Goal: Check status

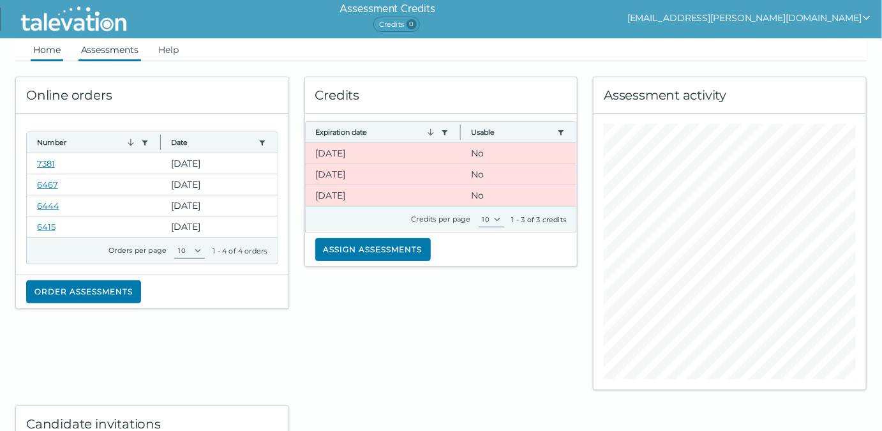
click at [120, 46] on link "Assessments" at bounding box center [109, 49] width 63 height 23
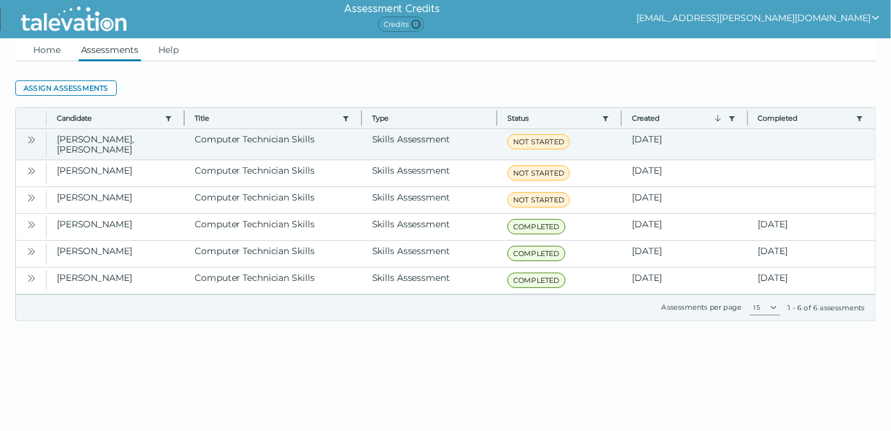
click at [33, 138] on icon "Open" at bounding box center [31, 140] width 10 height 10
